Goal: Task Accomplishment & Management: Complete application form

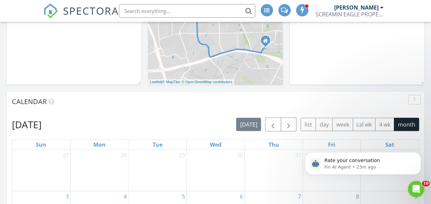
scroll to position [222, 0]
click at [290, 126] on span "button" at bounding box center [289, 125] width 8 height 8
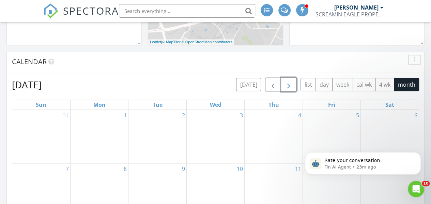
scroll to position [262, 0]
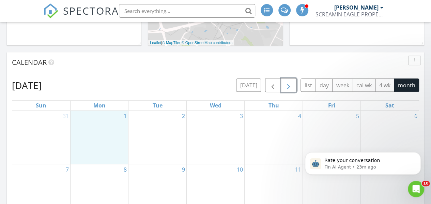
click at [116, 126] on div "1" at bounding box center [100, 137] width 58 height 53
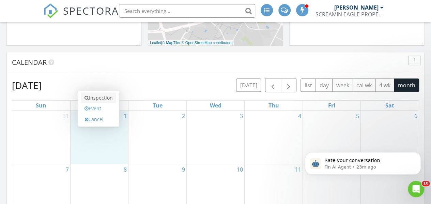
click at [101, 97] on link "Inspection" at bounding box center [98, 97] width 35 height 11
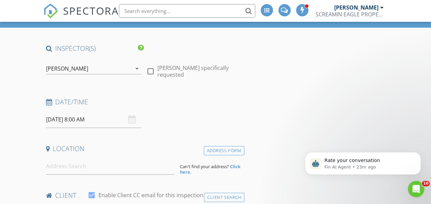
click at [205, 98] on h4 "Date/Time" at bounding box center [144, 102] width 196 height 9
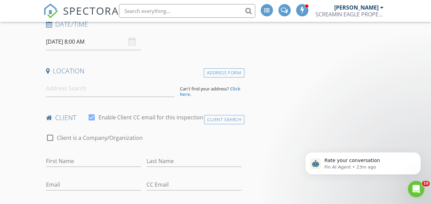
scroll to position [129, 0]
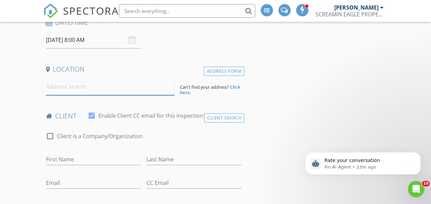
click at [112, 88] on input at bounding box center [110, 86] width 129 height 17
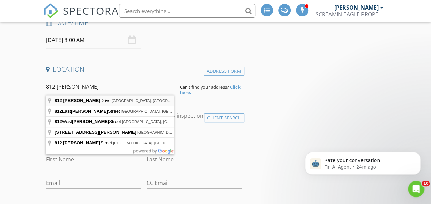
type input "812 Saunders Drive, Round Rock, TX, USA"
